Goal: Task Accomplishment & Management: Book appointment/travel/reservation

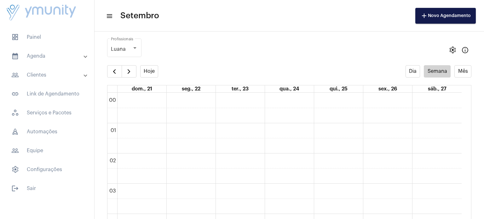
scroll to position [182, 0]
click at [109, 70] on button "button" at bounding box center [114, 71] width 15 height 13
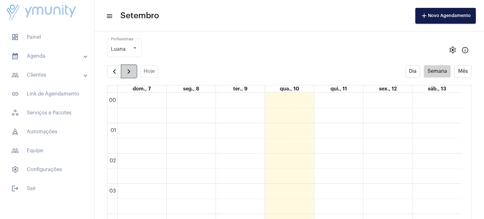
click at [131, 72] on span "button" at bounding box center [129, 72] width 8 height 8
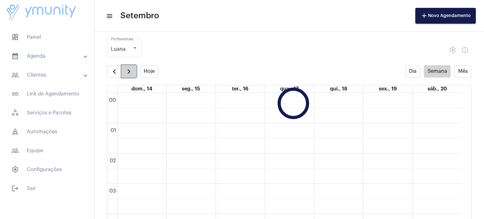
scroll to position [182, 0]
click at [131, 72] on span "button" at bounding box center [129, 72] width 8 height 8
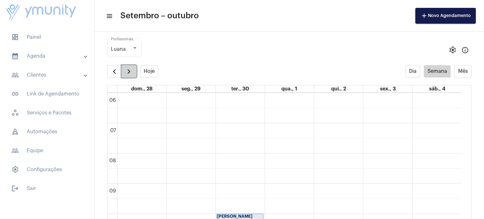
click at [131, 72] on span "button" at bounding box center [129, 72] width 8 height 8
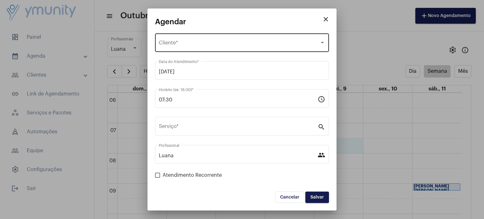
click at [246, 44] on div "Selecione o Cliente" at bounding box center [239, 44] width 161 height 6
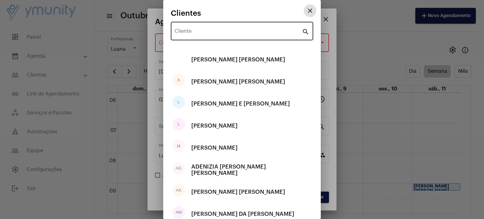
click at [248, 29] on div "Cliente" at bounding box center [238, 30] width 127 height 20
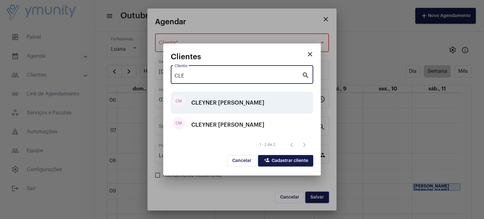
type input "CLE"
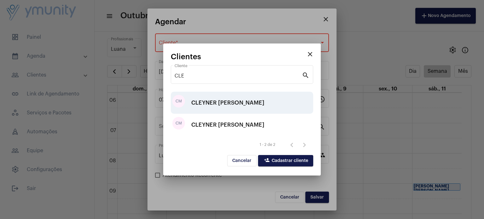
click at [227, 98] on div "CLEYNER [PERSON_NAME]" at bounding box center [227, 102] width 73 height 19
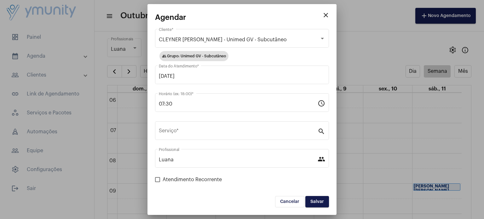
drag, startPoint x: 224, startPoint y: 99, endPoint x: 140, endPoint y: 106, distance: 84.8
click at [140, 106] on div "close Agendar CLEYNER [PERSON_NAME] - Unimed GV - Subcutâneo Cliente * group Gr…" at bounding box center [242, 109] width 484 height 219
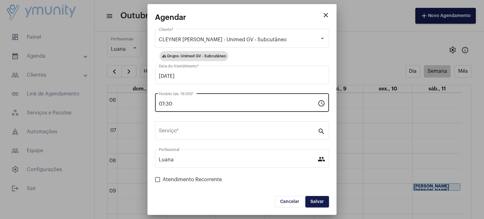
click at [191, 99] on div "07:30 Horário (ex: 18:00) *" at bounding box center [238, 102] width 159 height 20
drag, startPoint x: 180, startPoint y: 101, endPoint x: 150, endPoint y: 104, distance: 30.2
click at [150, 104] on mat-dialog-container "close Agendar CLEYNER [PERSON_NAME] - Unimed GV - Subcutâneo Cliente * group Gr…" at bounding box center [242, 109] width 189 height 211
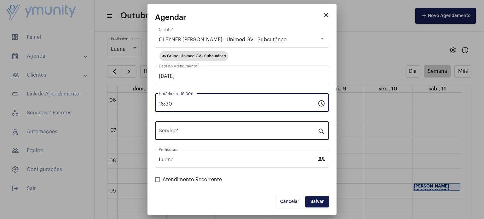
type input "18:30"
click at [180, 135] on div "Serviço *" at bounding box center [238, 130] width 159 height 20
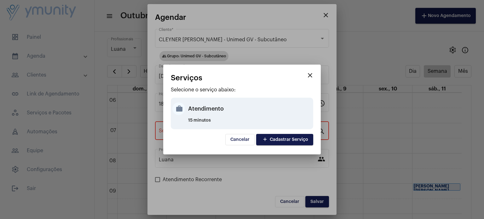
click at [192, 109] on div "Atendimento" at bounding box center [250, 108] width 124 height 19
type input "Atendimento"
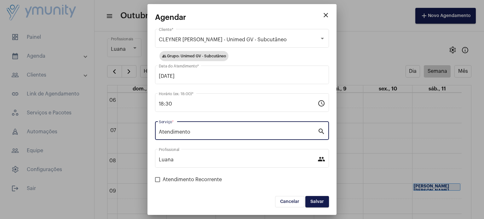
click at [318, 201] on span "Salvar" at bounding box center [318, 202] width 14 height 4
